Goal: Information Seeking & Learning: Check status

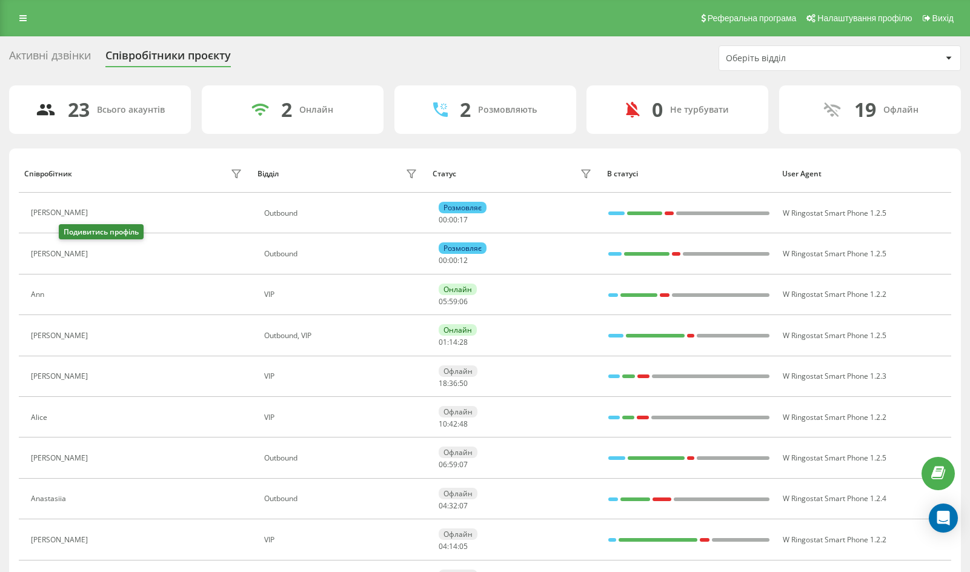
click at [96, 253] on icon at bounding box center [101, 254] width 10 height 10
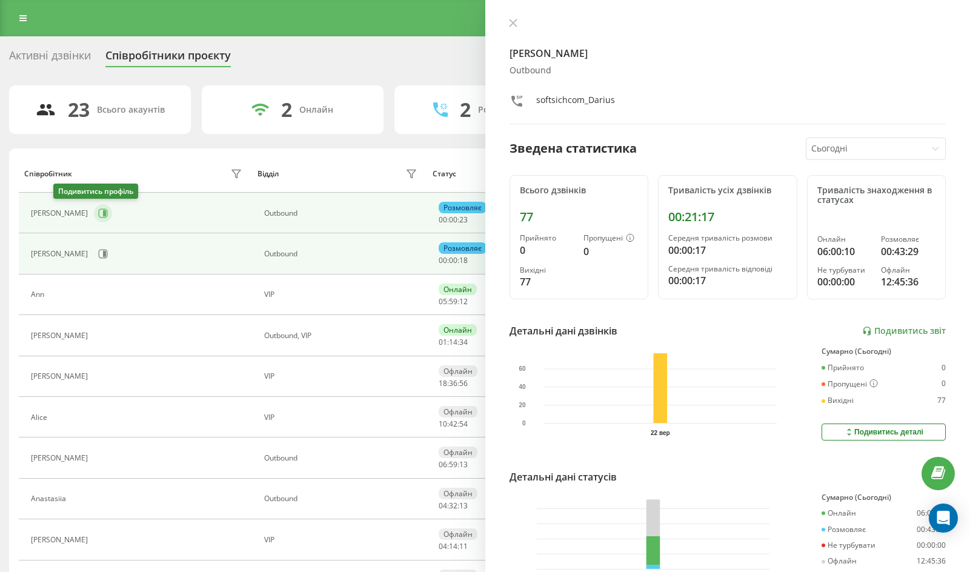
click at [98, 214] on icon at bounding box center [103, 213] width 10 height 10
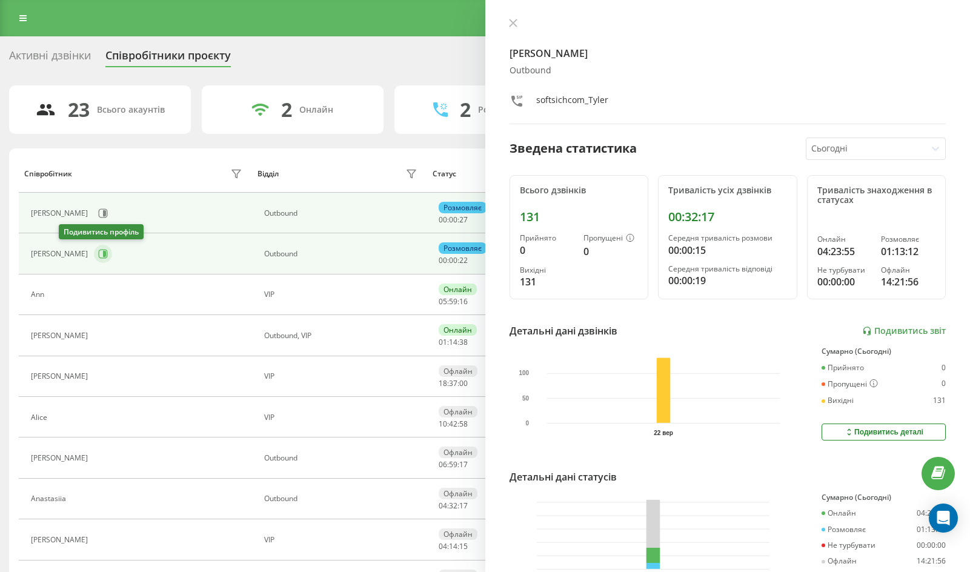
click at [98, 257] on icon at bounding box center [103, 254] width 10 height 10
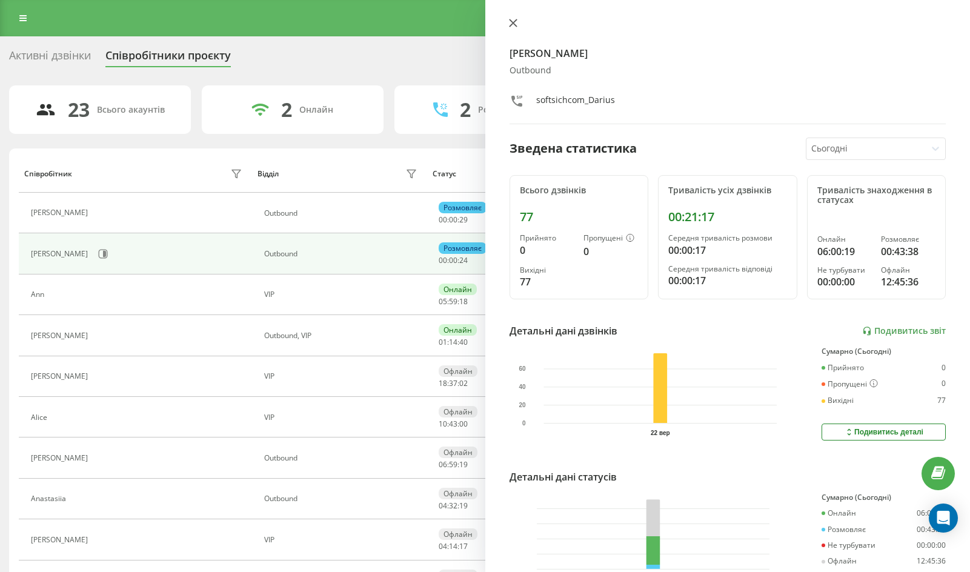
click at [513, 19] on icon at bounding box center [513, 23] width 8 height 8
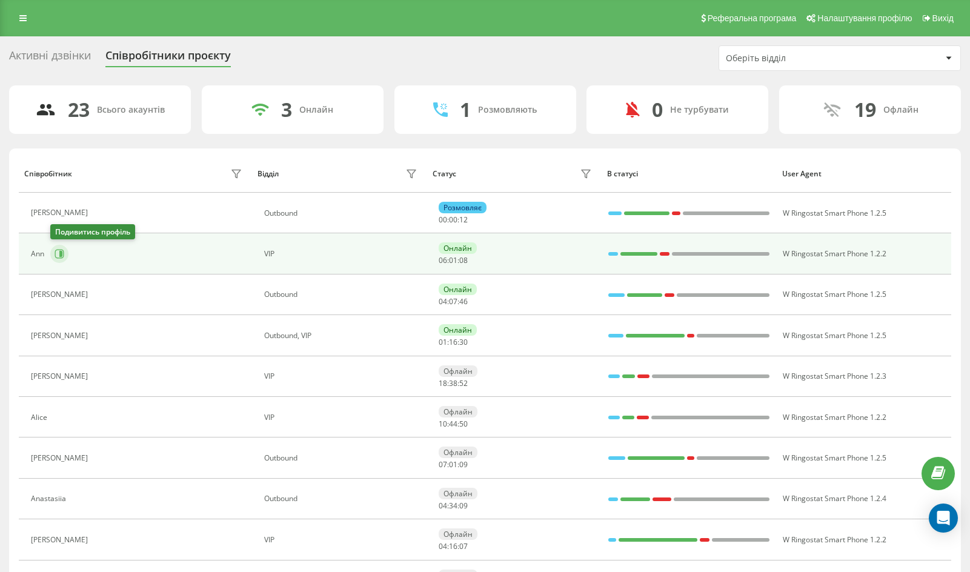
click at [63, 257] on icon at bounding box center [59, 254] width 9 height 9
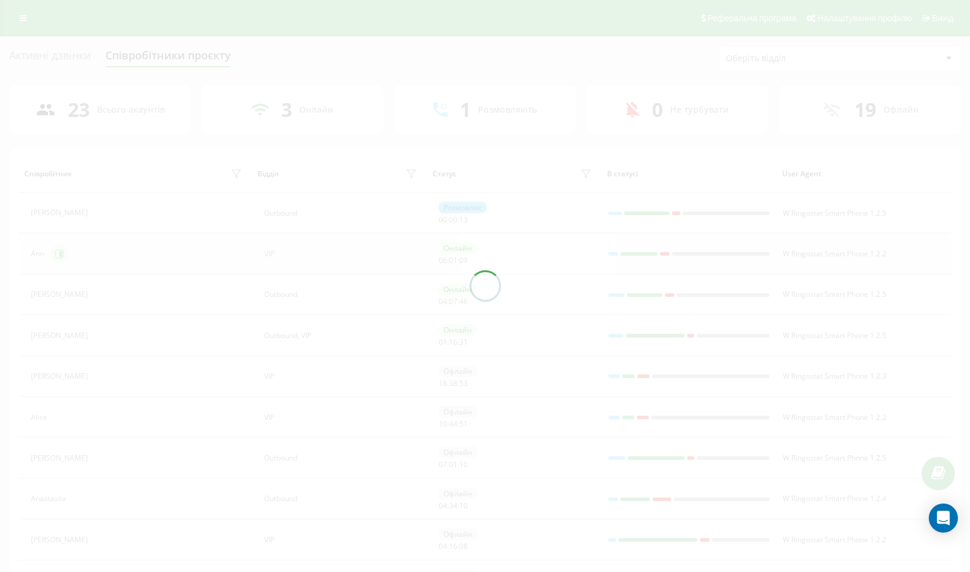
click at [63, 257] on div at bounding box center [485, 286] width 970 height 572
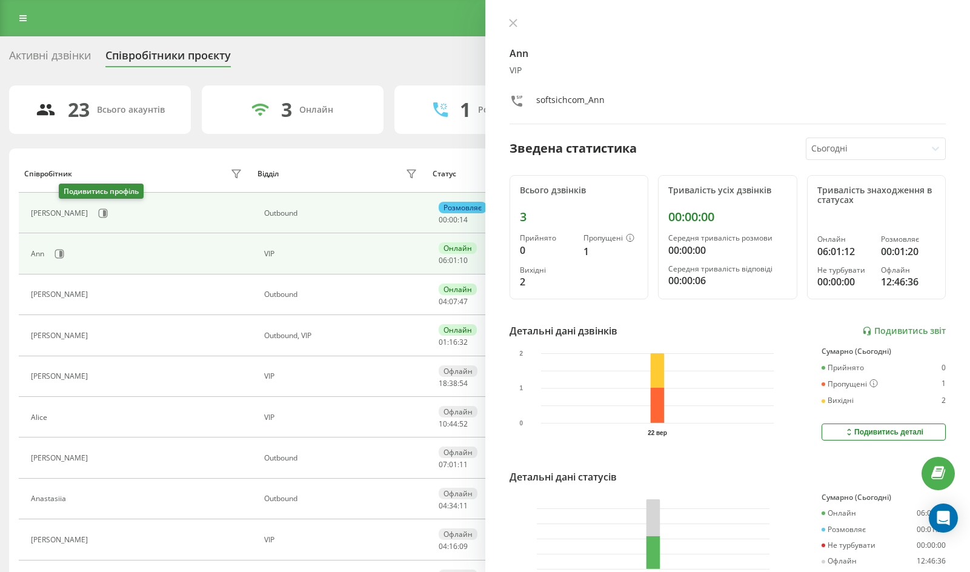
click at [98, 214] on icon at bounding box center [103, 213] width 10 height 10
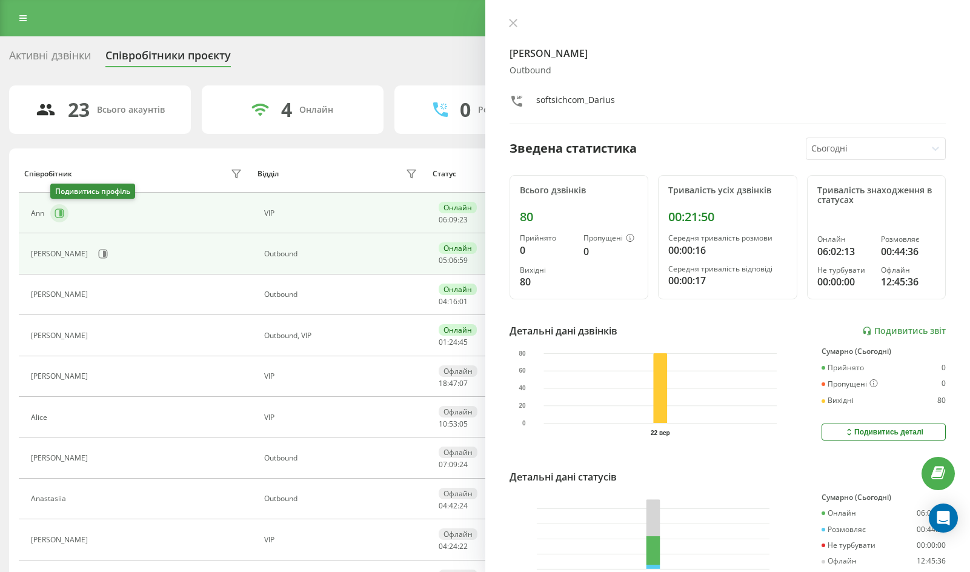
click at [64, 210] on icon at bounding box center [59, 212] width 9 height 9
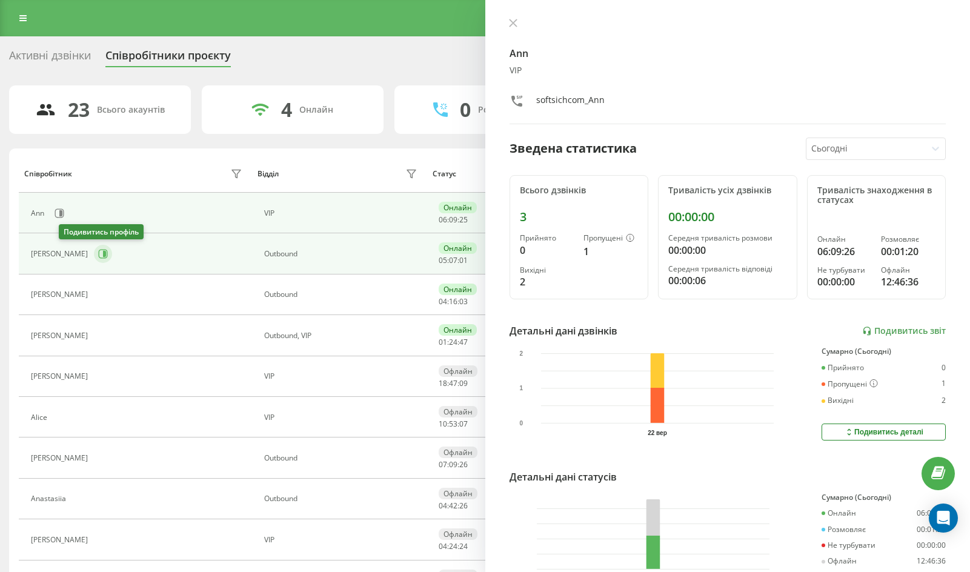
click at [103, 257] on icon at bounding box center [104, 254] width 3 height 6
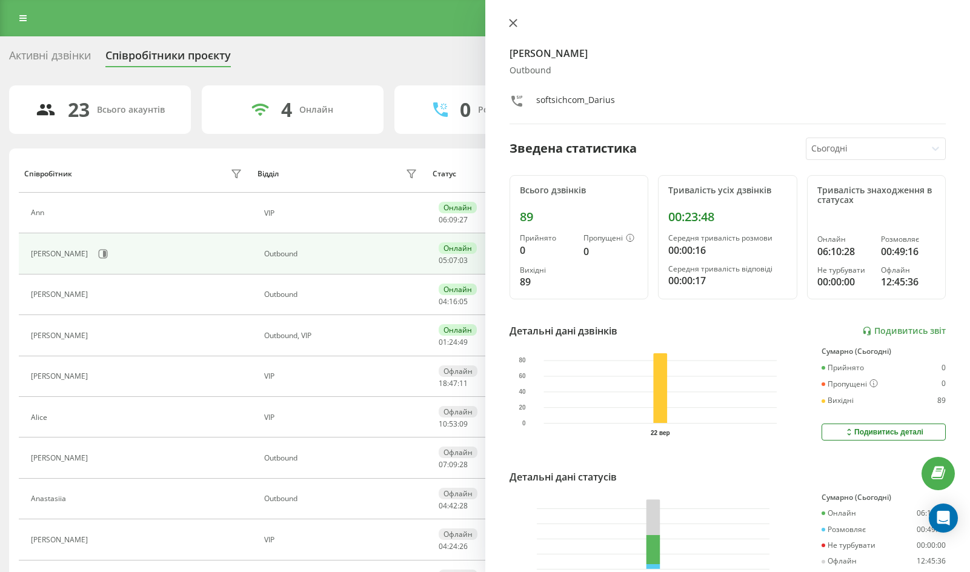
click at [509, 22] on icon at bounding box center [513, 23] width 8 height 8
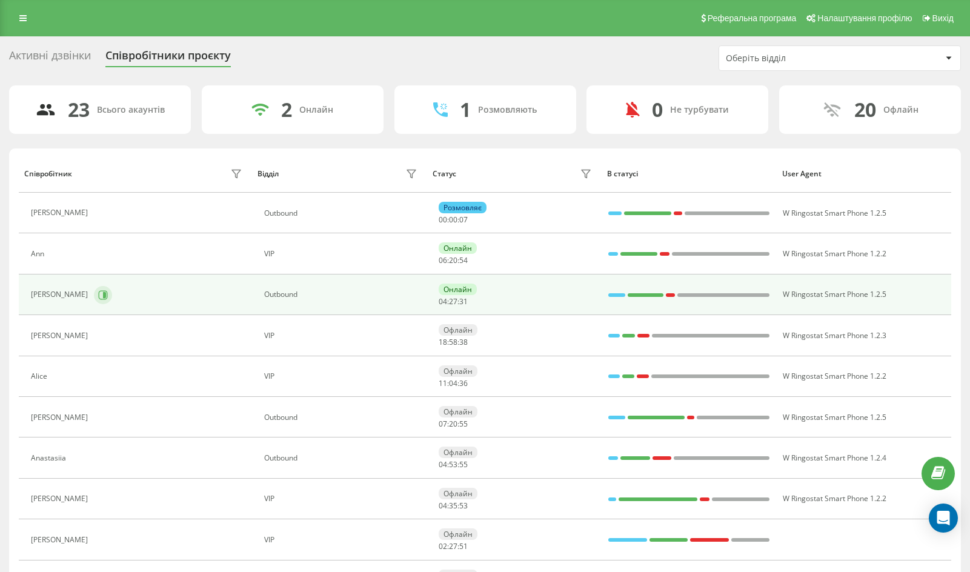
click at [94, 303] on button at bounding box center [103, 295] width 18 height 18
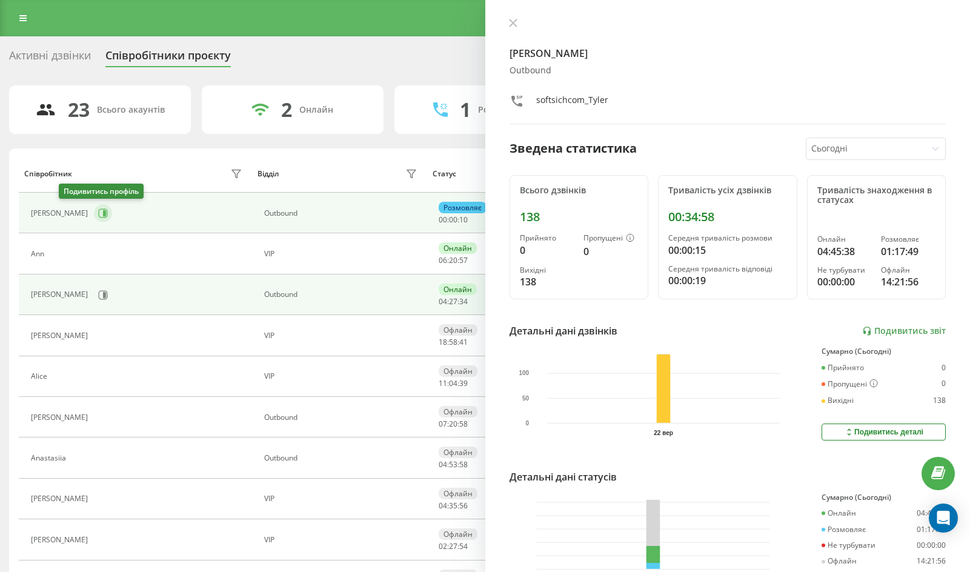
click at [94, 212] on button at bounding box center [103, 213] width 18 height 18
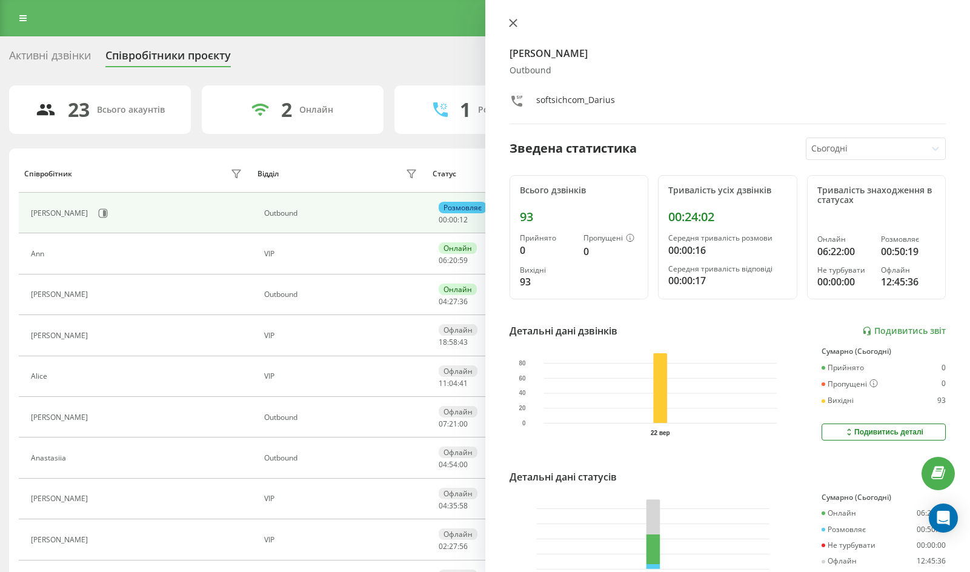
click at [514, 25] on icon at bounding box center [513, 23] width 8 height 8
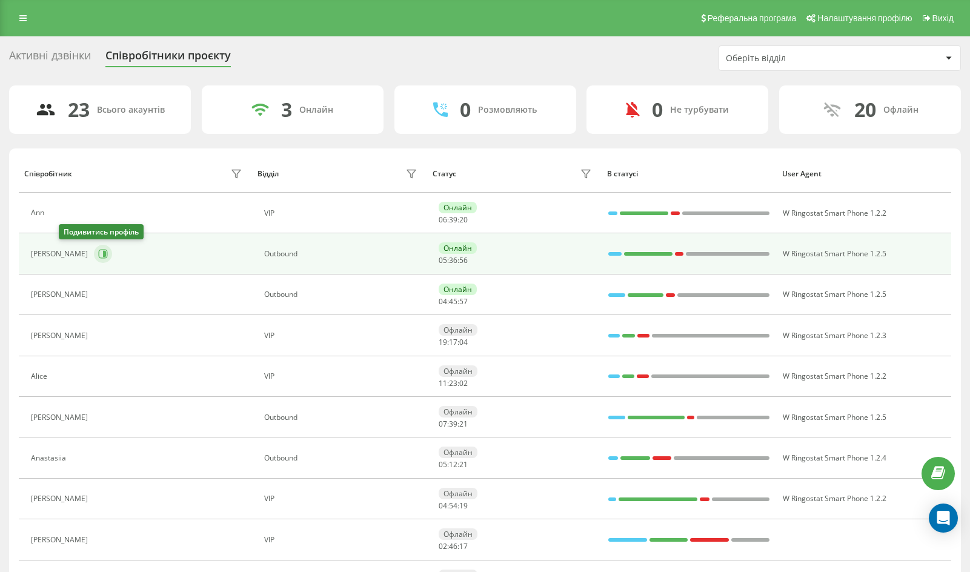
click at [98, 251] on icon at bounding box center [103, 254] width 10 height 10
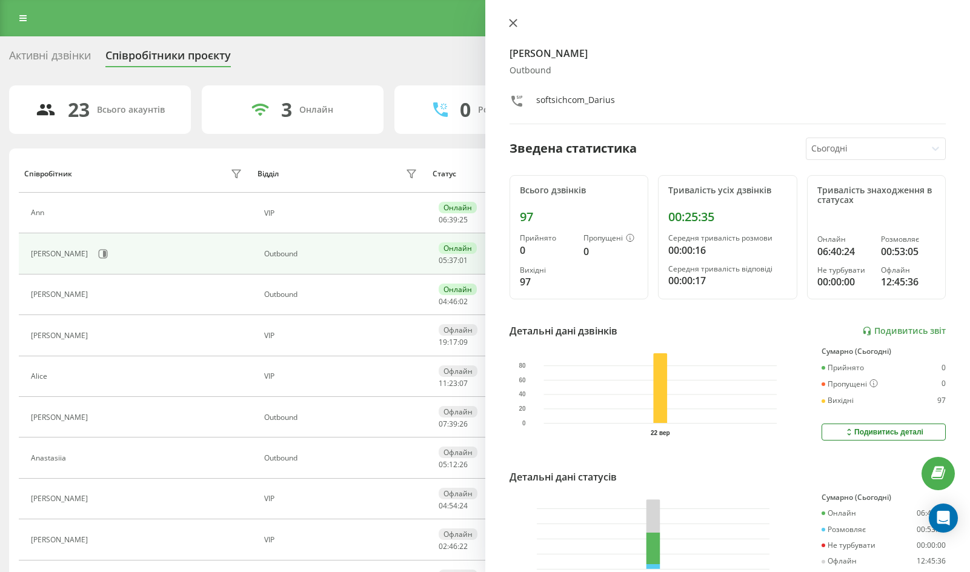
click at [509, 24] on icon at bounding box center [513, 23] width 8 height 8
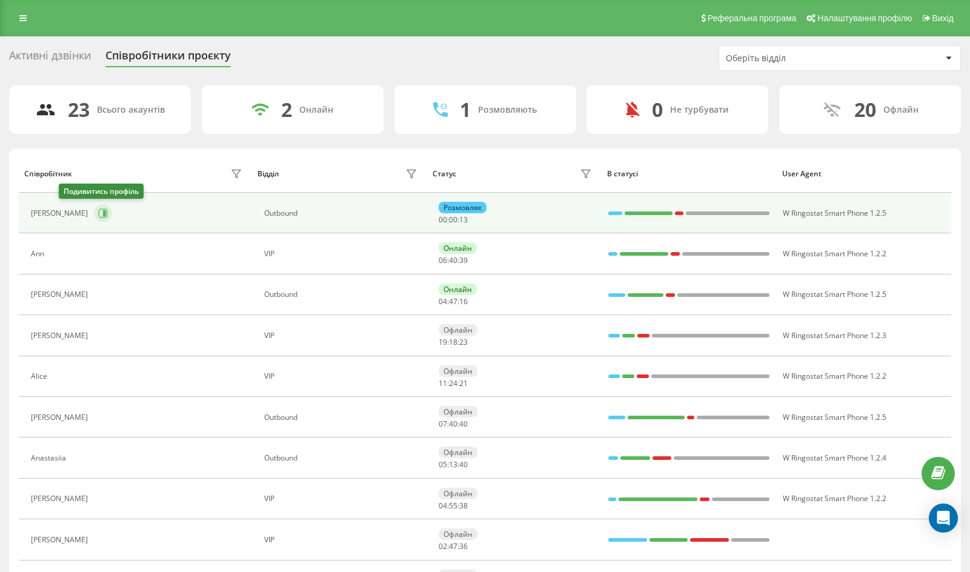
click at [94, 210] on button at bounding box center [103, 213] width 18 height 18
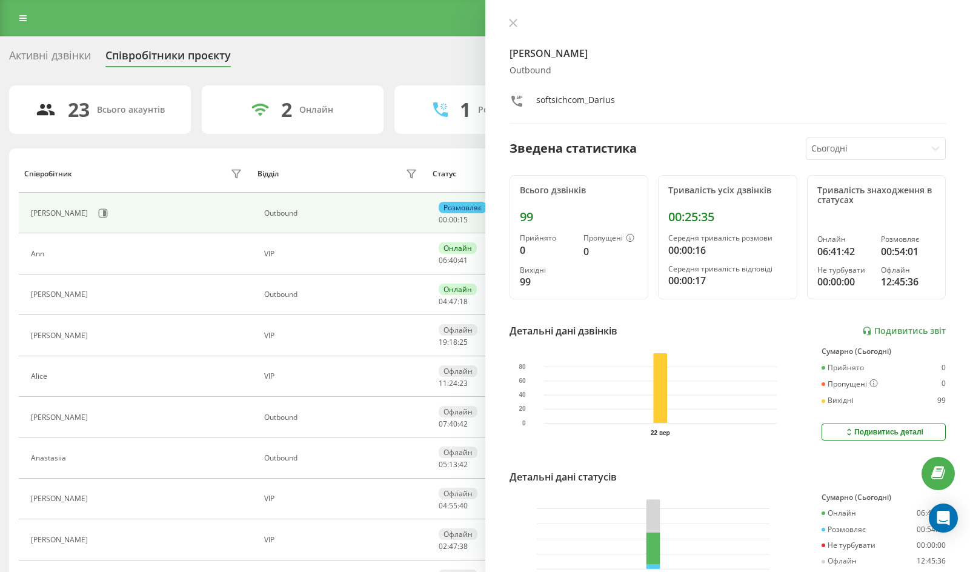
click at [504, 25] on div "[PERSON_NAME] softsichcom_Darius Зведена статистика Сьогодні Всього дзвінків 99…" at bounding box center [727, 286] width 485 height 572
click at [512, 25] on icon at bounding box center [513, 23] width 8 height 8
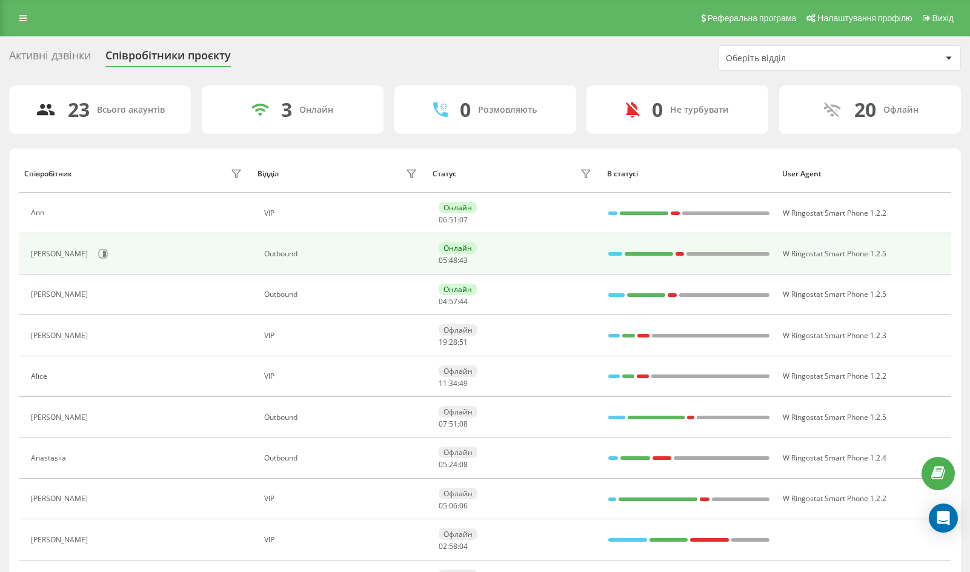
click at [75, 260] on div "[PERSON_NAME]" at bounding box center [138, 254] width 214 height 21
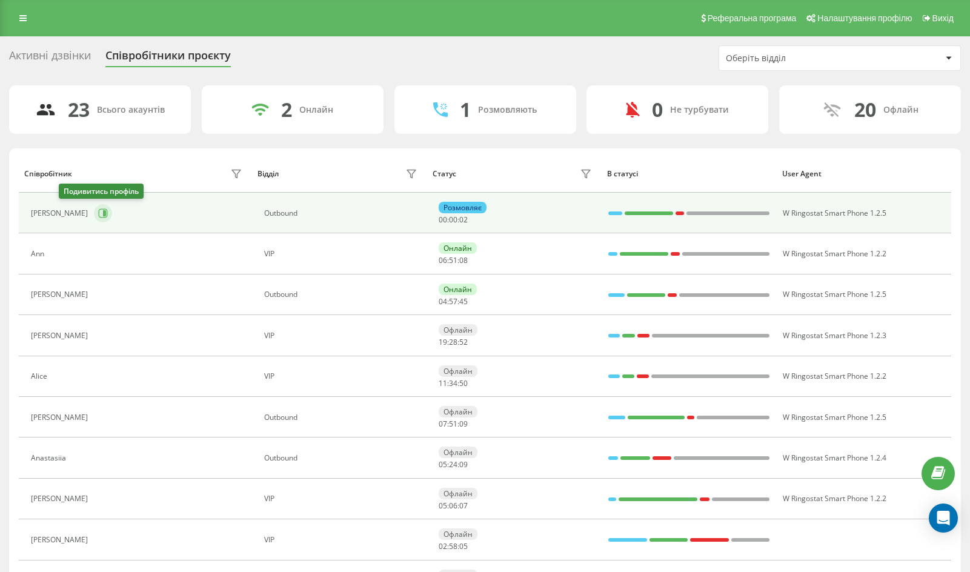
click at [69, 248] on div "Ann" at bounding box center [138, 253] width 214 height 17
click at [94, 219] on button at bounding box center [103, 213] width 18 height 18
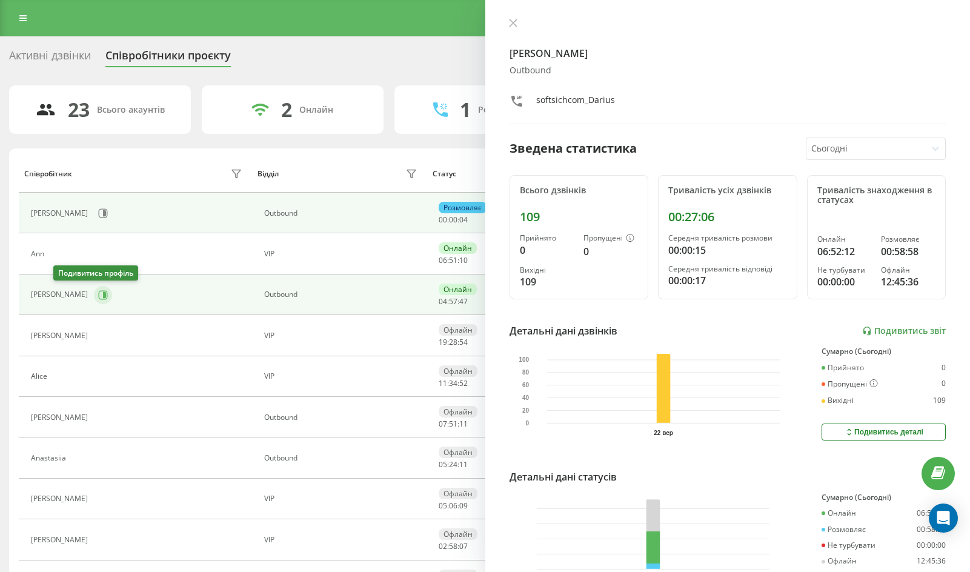
click at [99, 299] on icon at bounding box center [103, 294] width 9 height 9
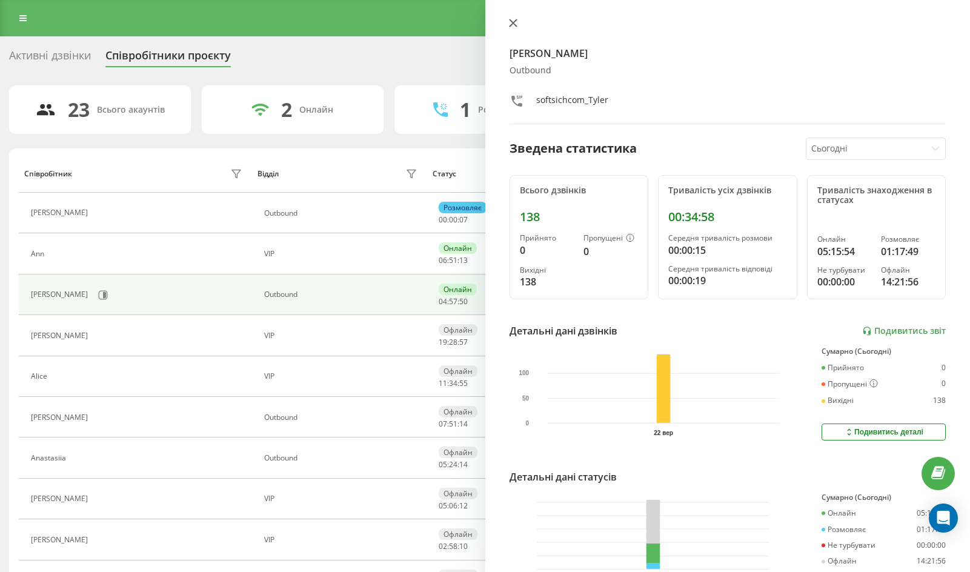
click at [511, 22] on icon at bounding box center [512, 22] width 7 height 7
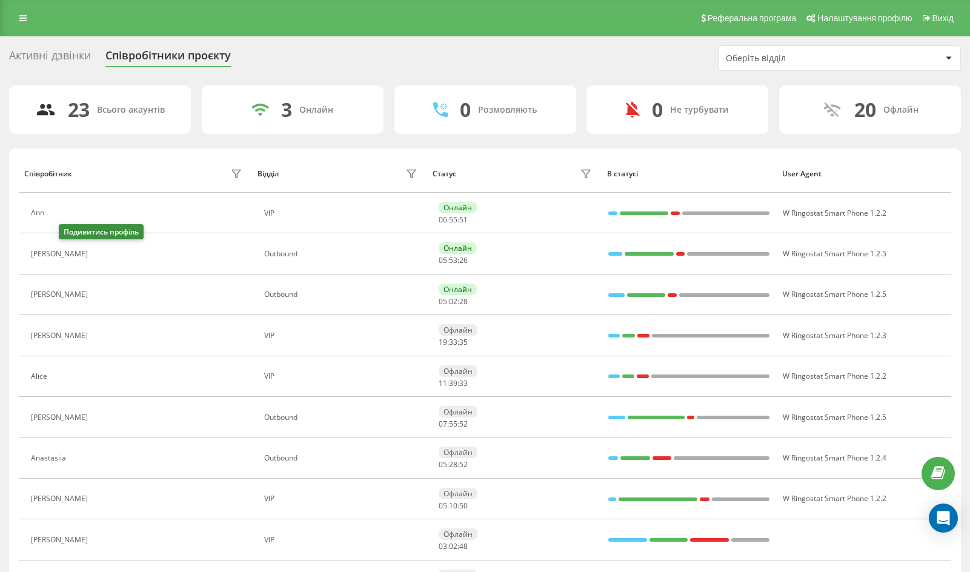
click at [94, 253] on button at bounding box center [101, 255] width 15 height 17
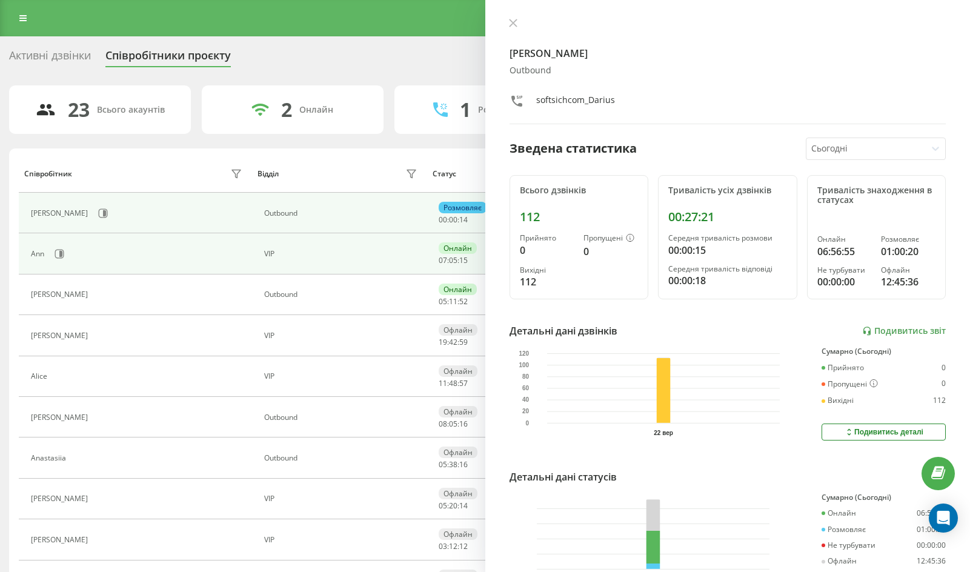
click at [57, 241] on td "Ann" at bounding box center [135, 253] width 233 height 41
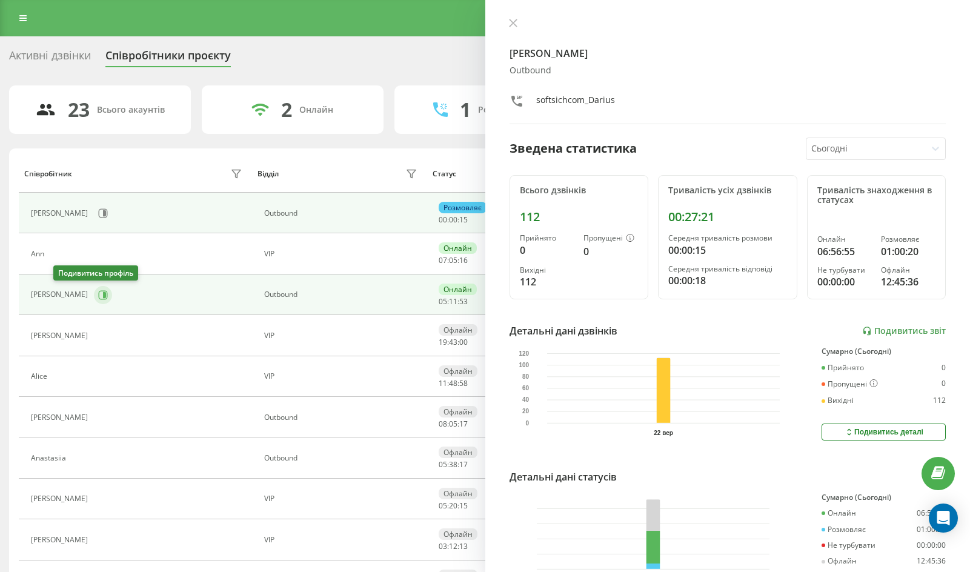
click at [98, 294] on icon at bounding box center [103, 295] width 10 height 10
click at [103, 214] on icon at bounding box center [104, 213] width 3 height 6
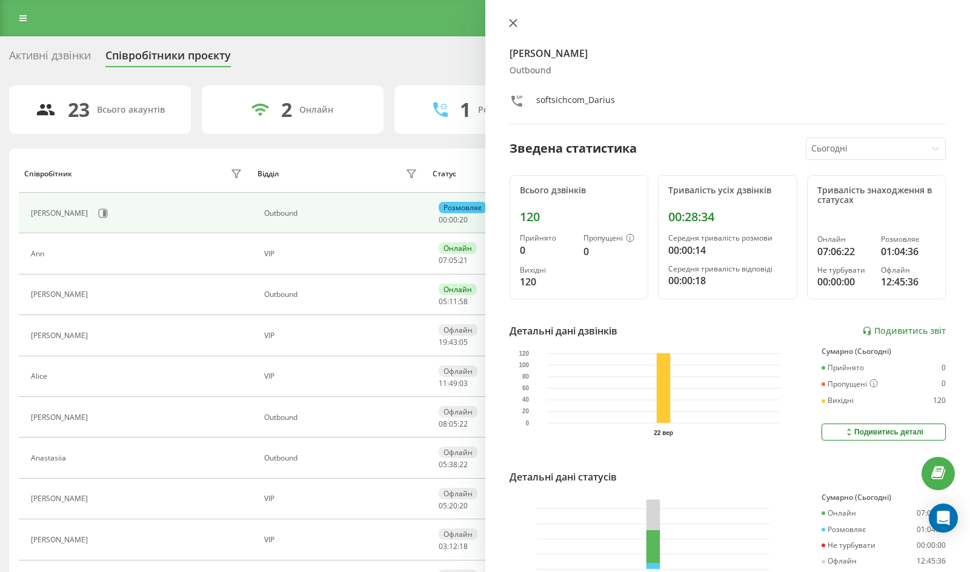
click at [509, 18] on button at bounding box center [513, 24] width 16 height 12
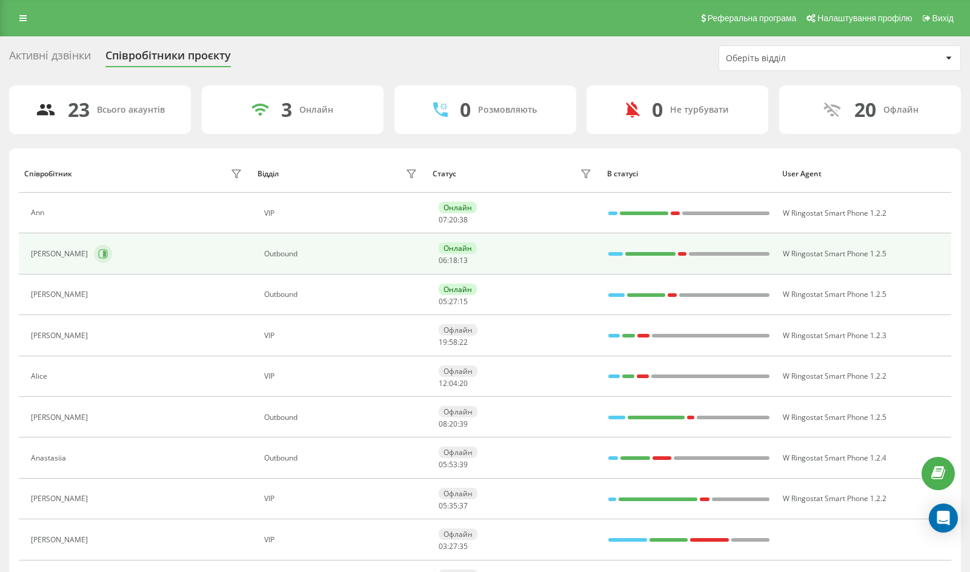
click at [98, 256] on icon at bounding box center [103, 254] width 10 height 10
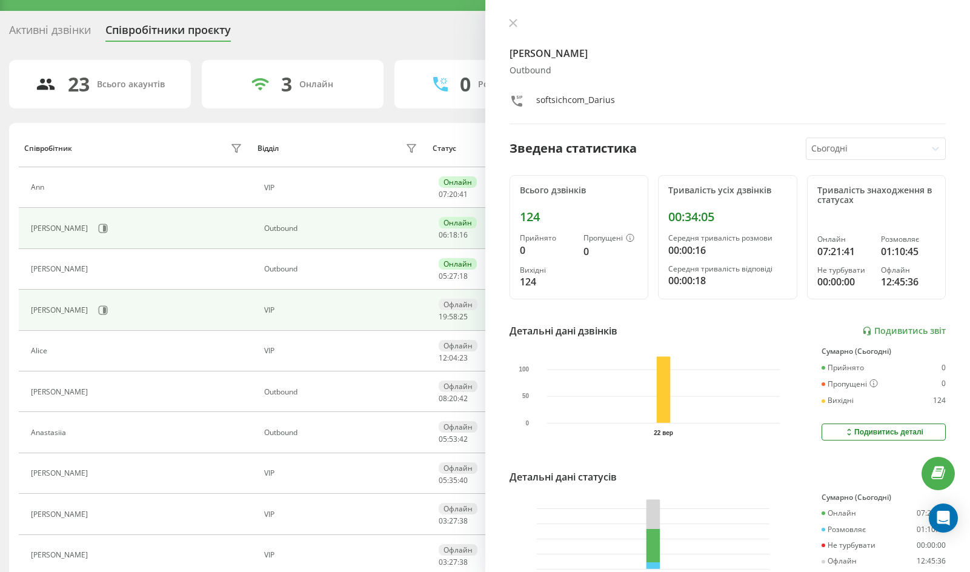
scroll to position [61, 0]
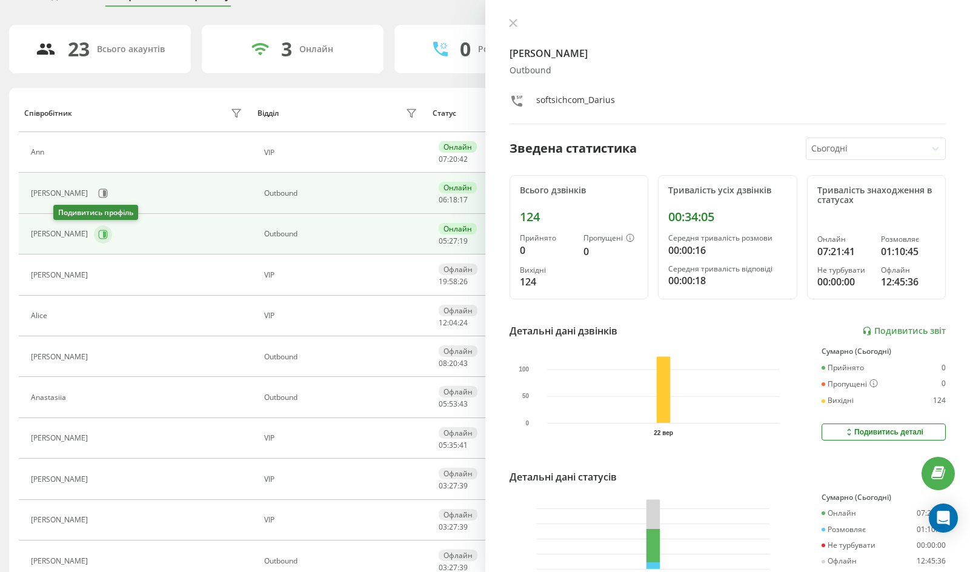
click at [94, 228] on button at bounding box center [103, 234] width 18 height 18
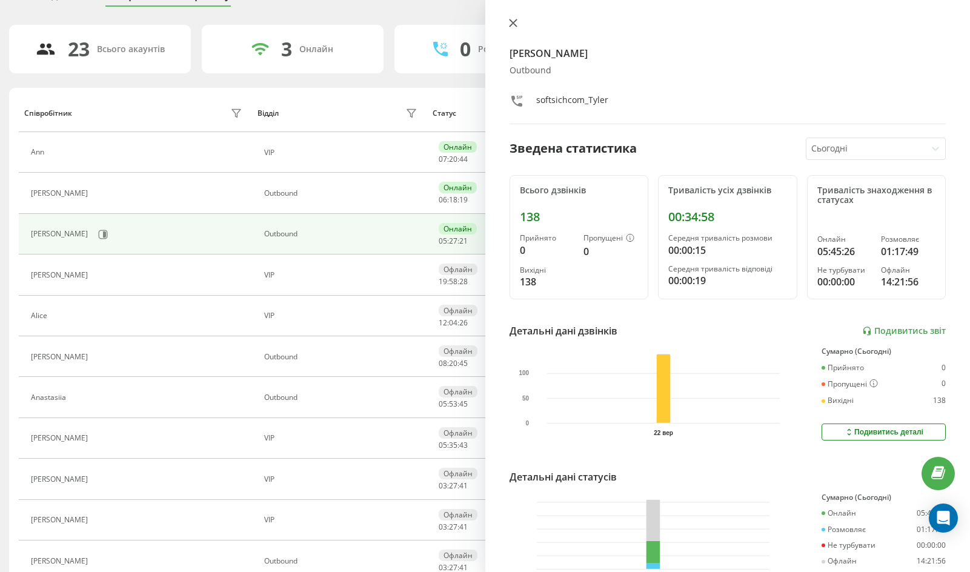
click at [511, 25] on icon at bounding box center [513, 23] width 8 height 8
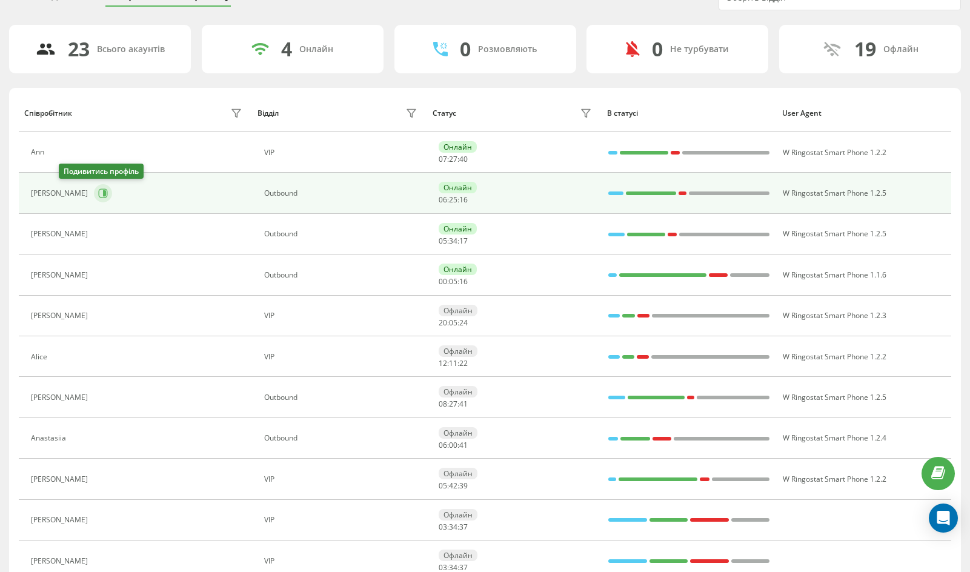
click at [94, 191] on button at bounding box center [103, 193] width 18 height 18
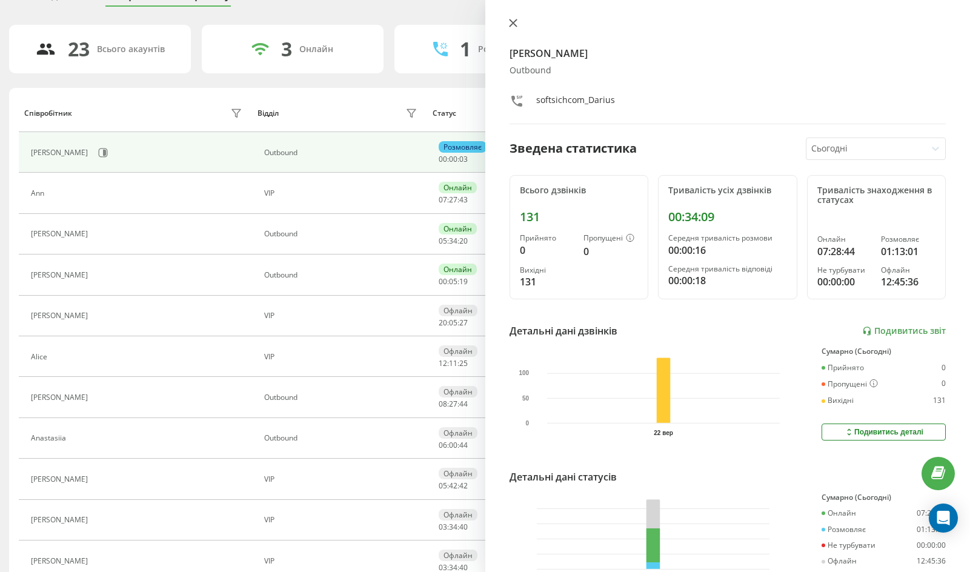
click at [505, 24] on button at bounding box center [513, 24] width 16 height 12
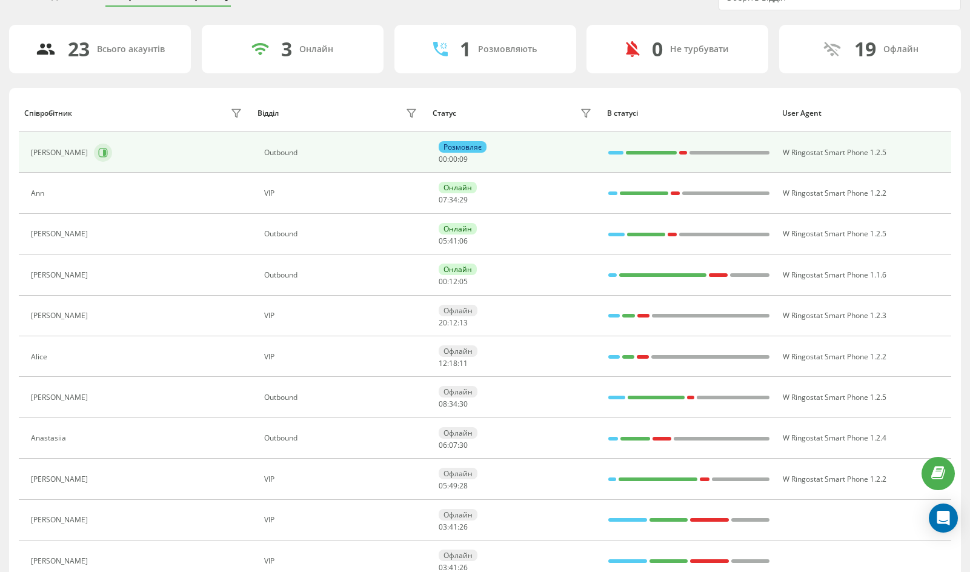
click at [99, 156] on icon at bounding box center [103, 152] width 9 height 9
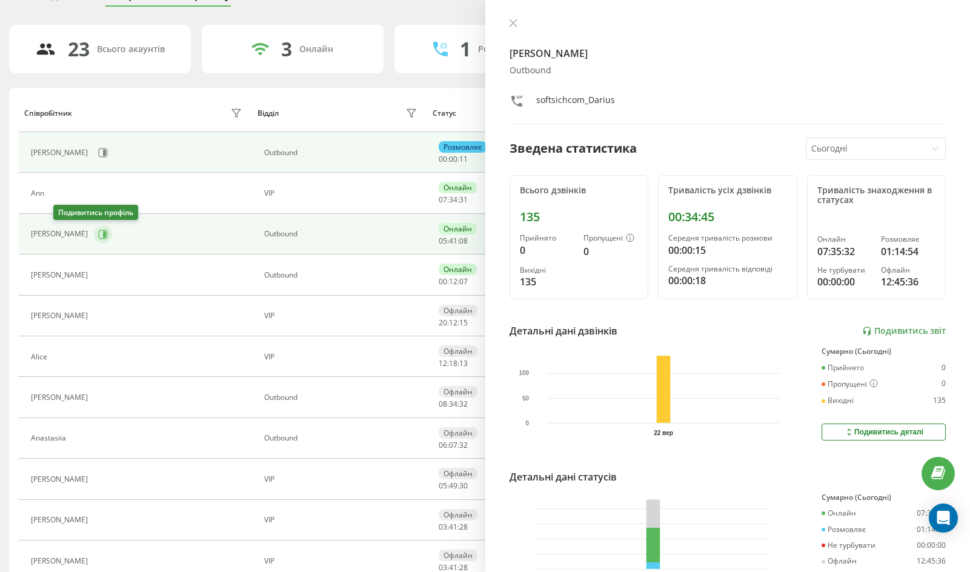
click at [94, 240] on button at bounding box center [103, 234] width 18 height 18
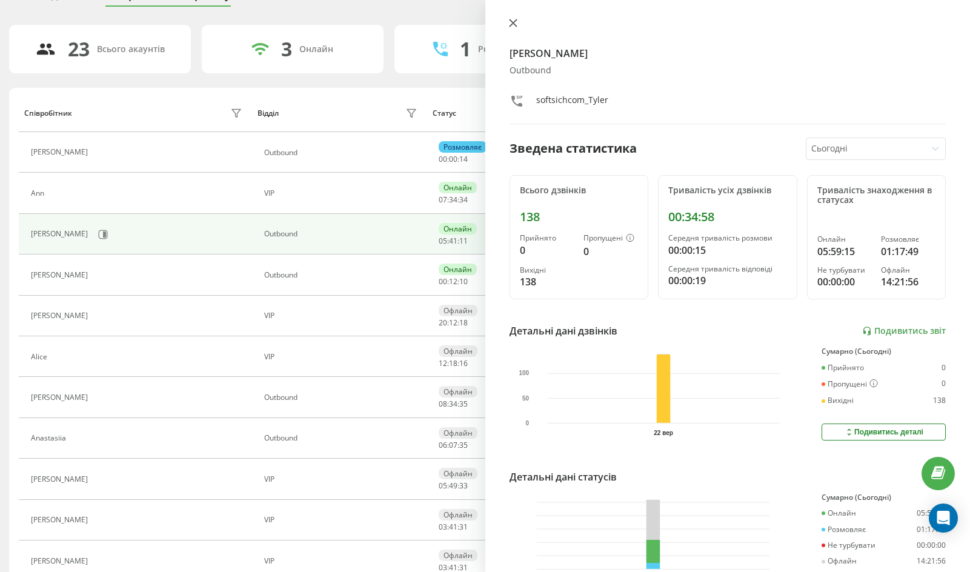
click at [515, 24] on icon at bounding box center [513, 23] width 8 height 8
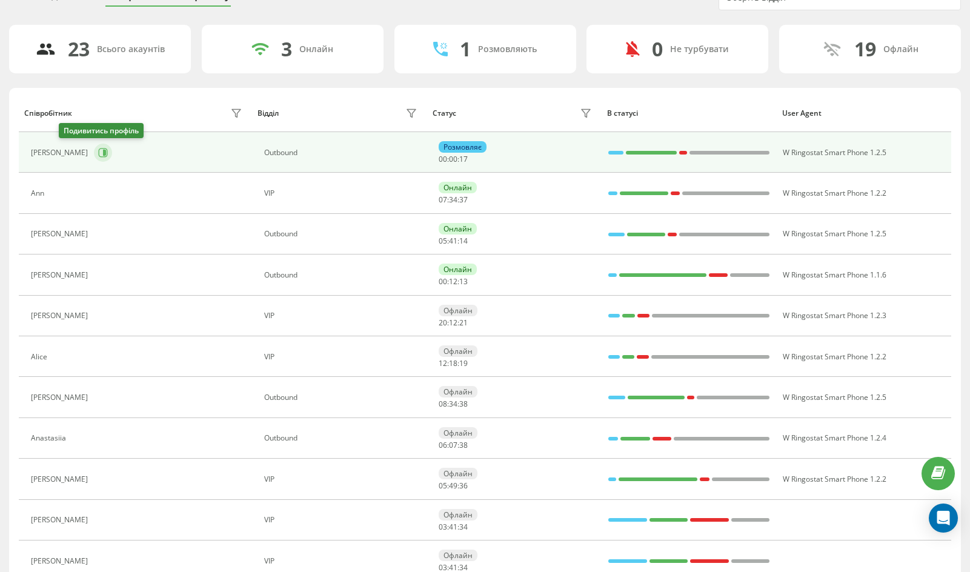
click at [103, 152] on icon at bounding box center [104, 153] width 3 height 6
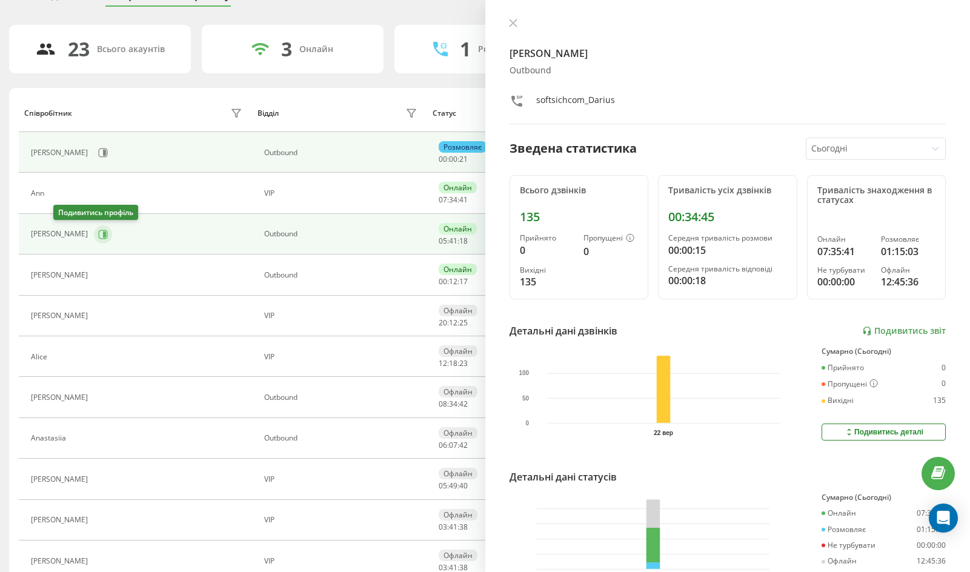
click at [98, 233] on icon at bounding box center [103, 235] width 10 height 10
click at [58, 150] on div "[PERSON_NAME]" at bounding box center [138, 152] width 214 height 21
click at [94, 150] on button at bounding box center [103, 153] width 18 height 18
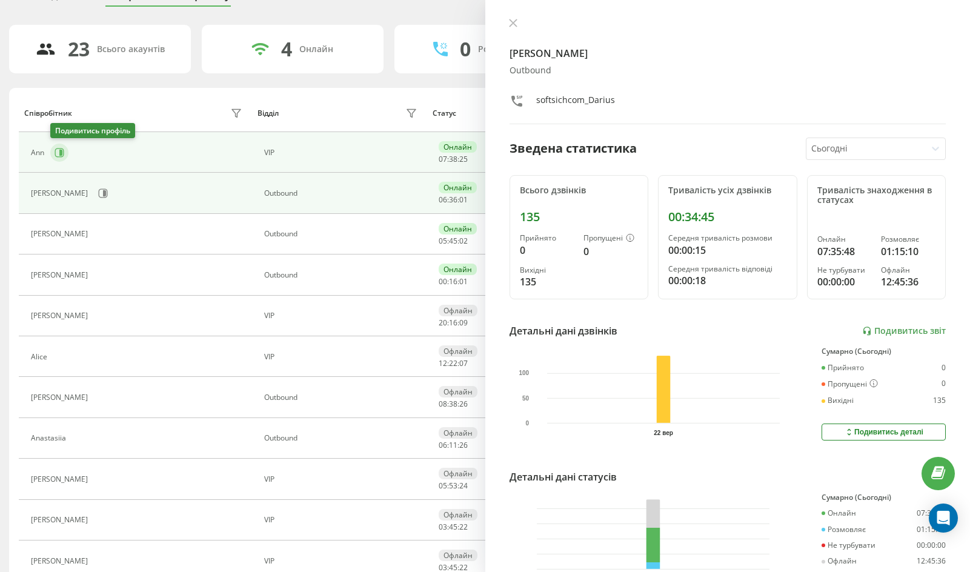
click at [63, 156] on icon at bounding box center [59, 152] width 9 height 9
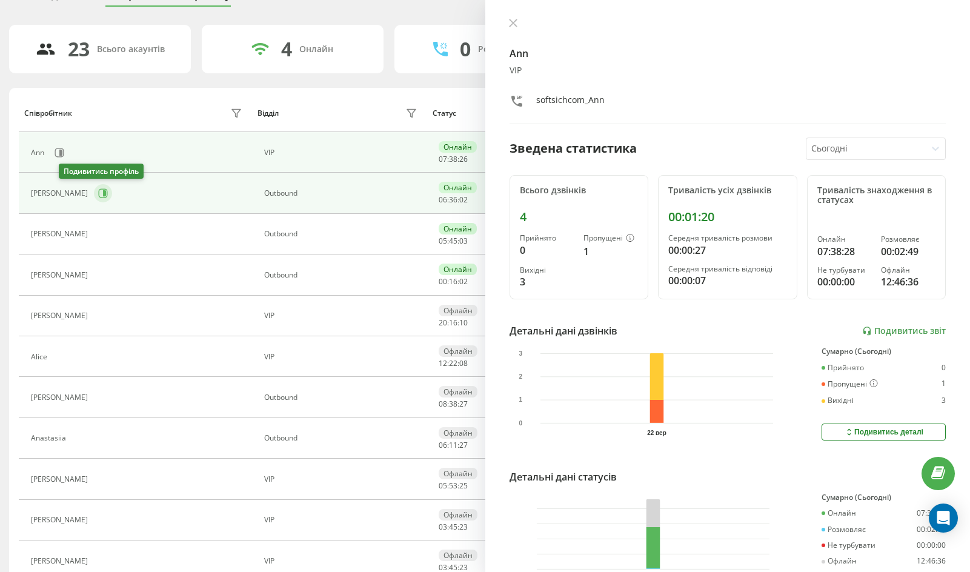
click at [98, 196] on icon at bounding box center [103, 193] width 10 height 10
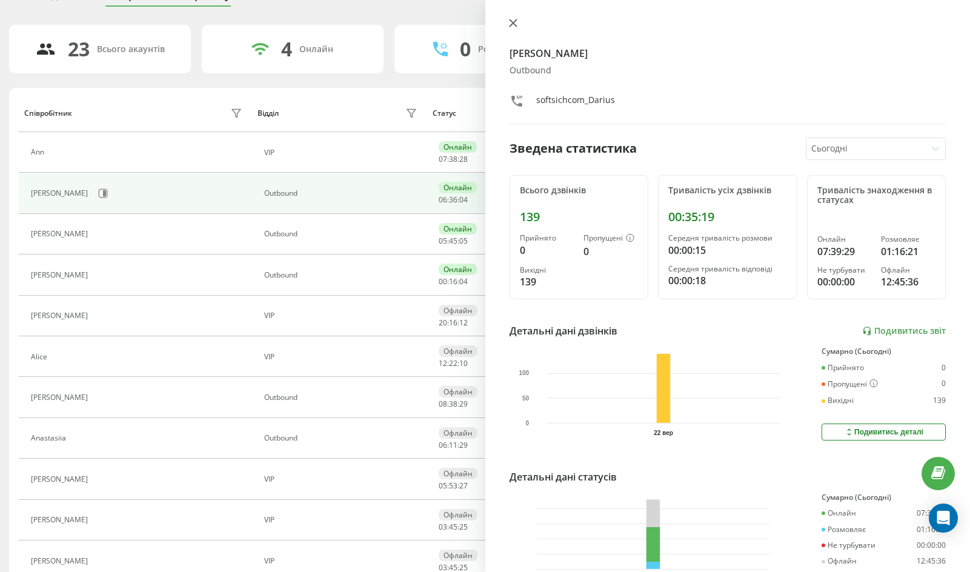
drag, startPoint x: 523, startPoint y: 28, endPoint x: 508, endPoint y: 22, distance: 16.3
click at [523, 27] on div at bounding box center [727, 24] width 437 height 12
click at [509, 22] on icon at bounding box center [513, 23] width 8 height 8
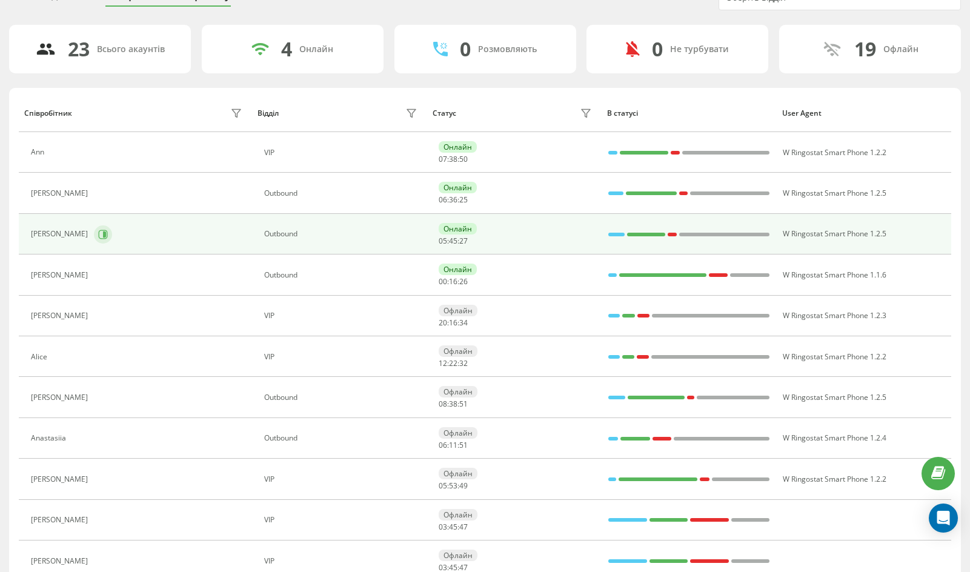
click at [103, 234] on icon at bounding box center [104, 234] width 3 height 6
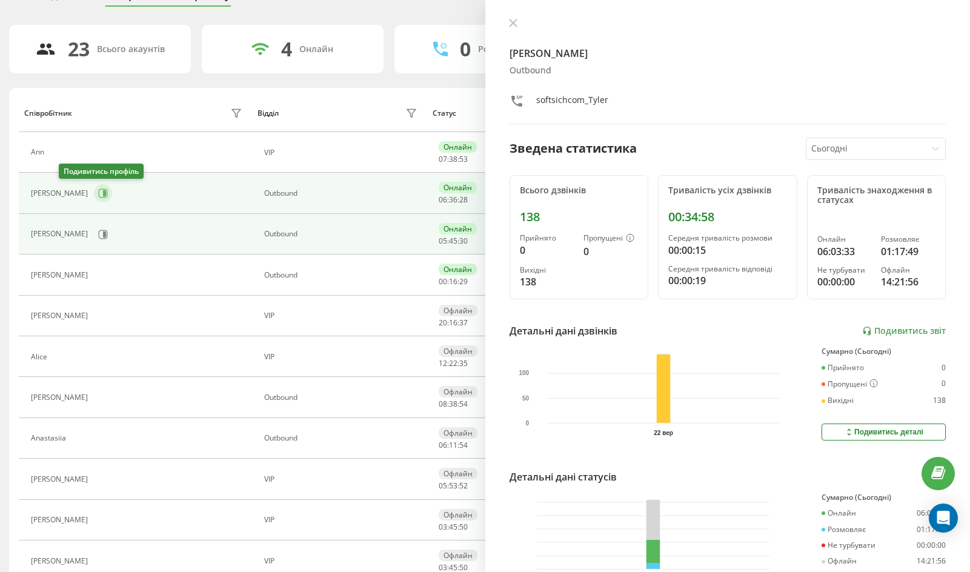
click at [94, 196] on button at bounding box center [103, 193] width 18 height 18
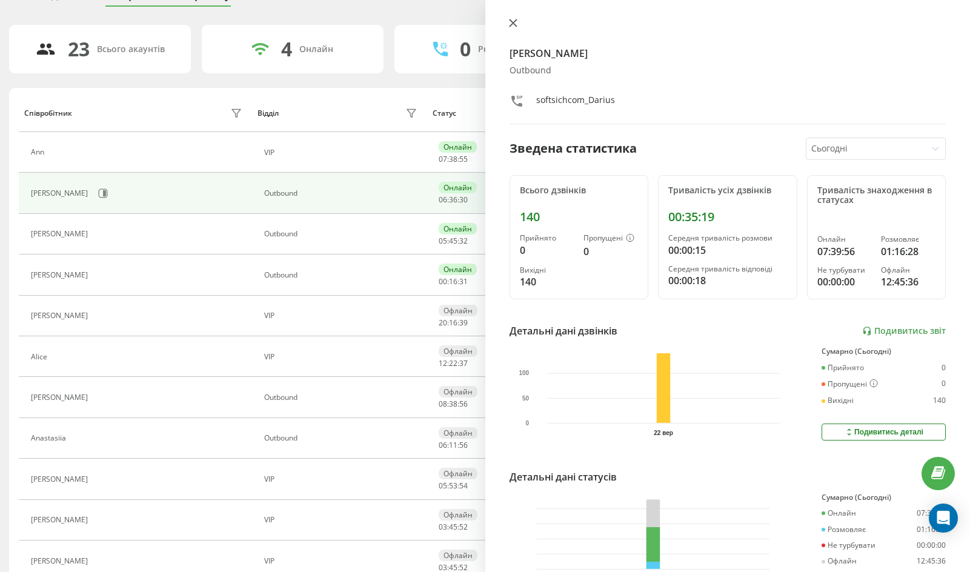
click at [512, 23] on icon at bounding box center [513, 23] width 8 height 8
